Goal: Navigation & Orientation: Find specific page/section

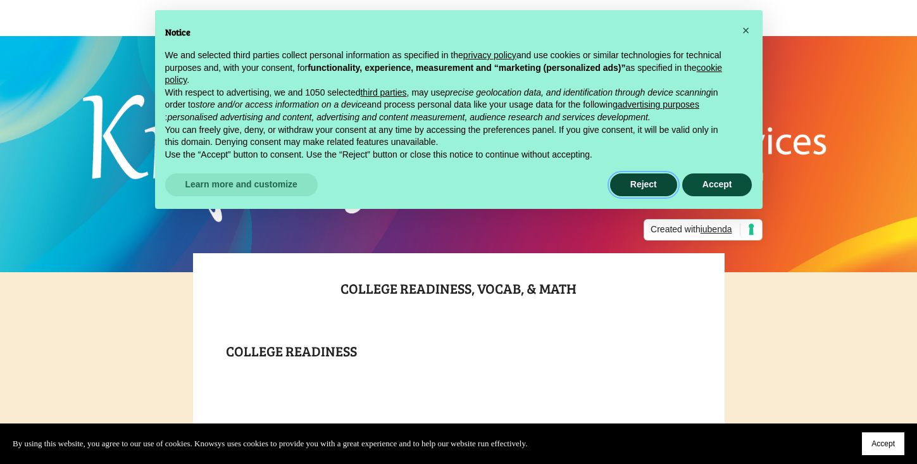
click at [653, 188] on button "Reject" at bounding box center [643, 184] width 67 height 23
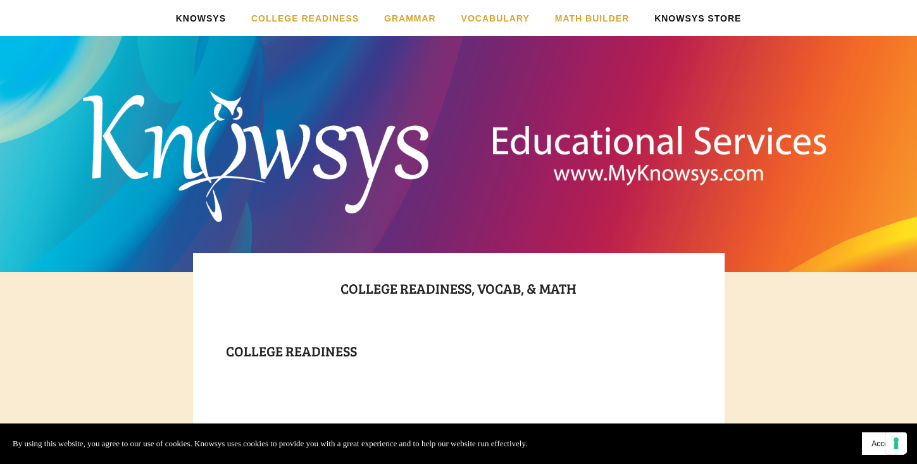
click at [674, 14] on link "Knowsys Store" at bounding box center [697, 18] width 87 height 36
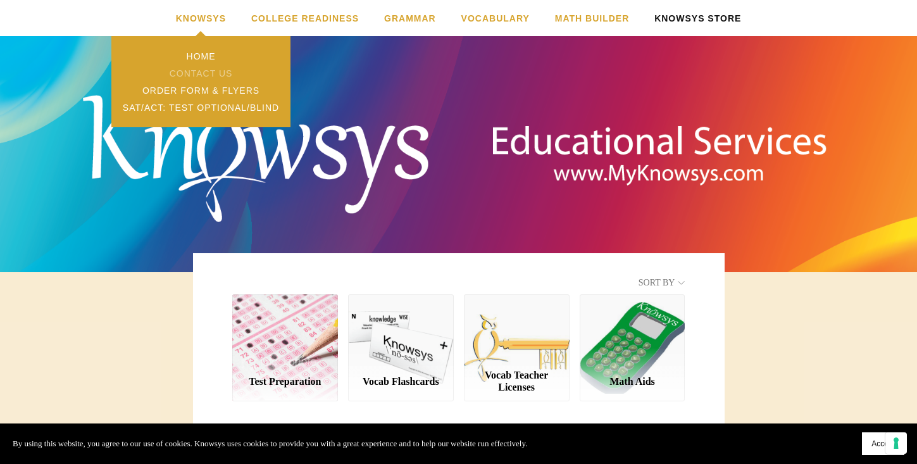
click at [198, 72] on link "Contact Us" at bounding box center [200, 73] width 178 height 17
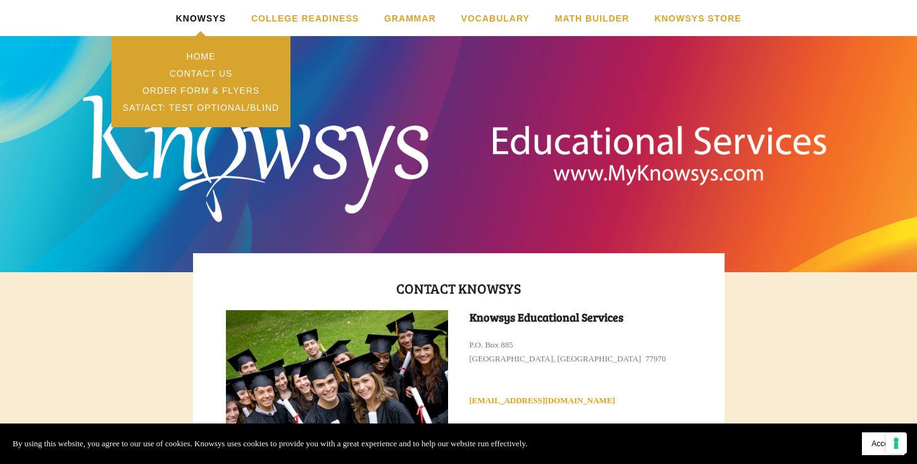
click at [205, 22] on link "Knowsys" at bounding box center [201, 18] width 50 height 36
click at [195, 54] on link "Home" at bounding box center [200, 55] width 178 height 17
